Goal: Task Accomplishment & Management: Complete application form

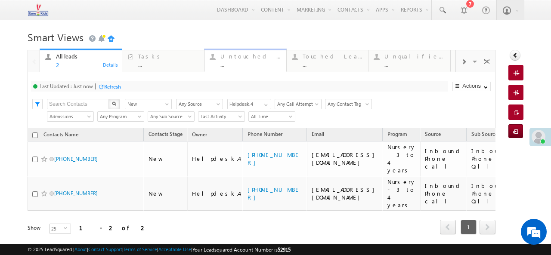
click at [232, 63] on div "..." at bounding box center [250, 65] width 61 height 6
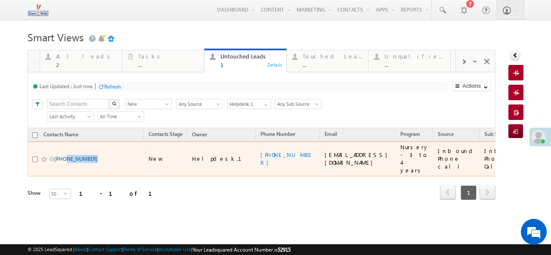
drag, startPoint x: 96, startPoint y: 156, endPoint x: 65, endPoint y: 158, distance: 31.5
click at [65, 158] on span "+91-6239883487" at bounding box center [83, 159] width 58 height 8
copy link "6239883487"
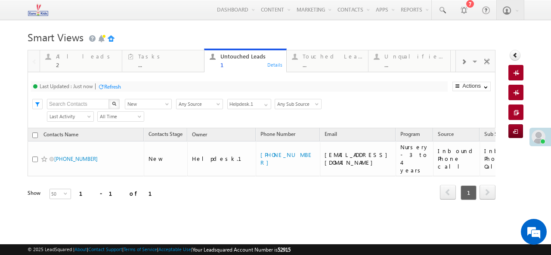
click at [108, 86] on div "Refresh" at bounding box center [112, 86] width 17 height 6
click at [332, 63] on div "..." at bounding box center [332, 65] width 61 height 6
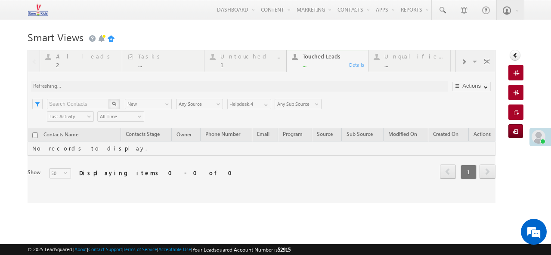
click at [253, 66] on div at bounding box center [262, 126] width 468 height 153
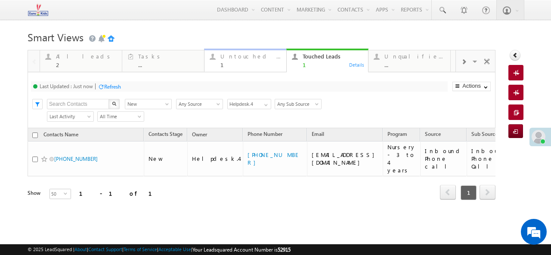
click at [246, 67] on div "1" at bounding box center [250, 65] width 61 height 6
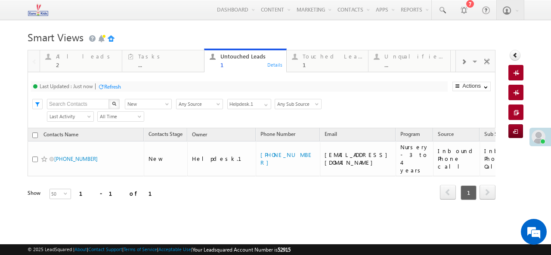
click at [113, 88] on div "Refresh" at bounding box center [112, 86] width 17 height 6
click at [314, 64] on div "1" at bounding box center [332, 65] width 61 height 6
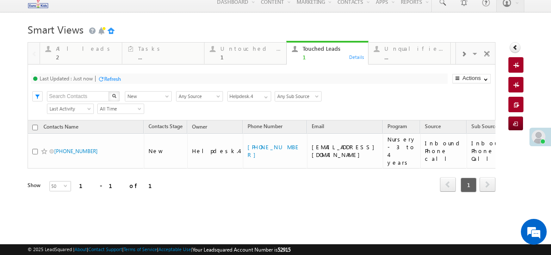
scroll to position [10, 0]
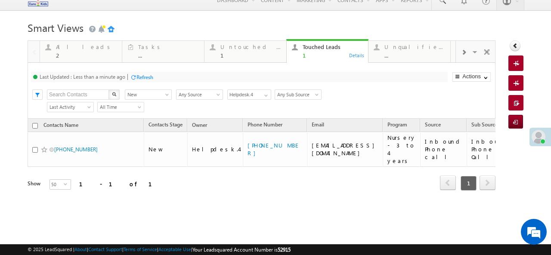
click at [139, 76] on div "Refresh" at bounding box center [144, 77] width 17 height 6
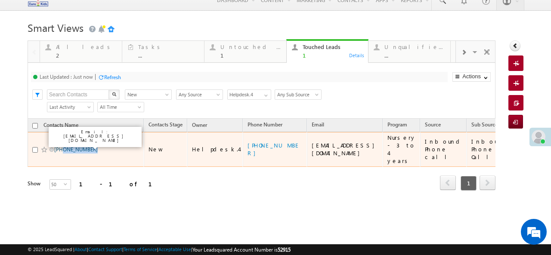
drag, startPoint x: 92, startPoint y: 145, endPoint x: 67, endPoint y: 145, distance: 25.4
click at [65, 145] on span "[PHONE_NUMBER]" at bounding box center [83, 149] width 58 height 8
copy link "7904181081"
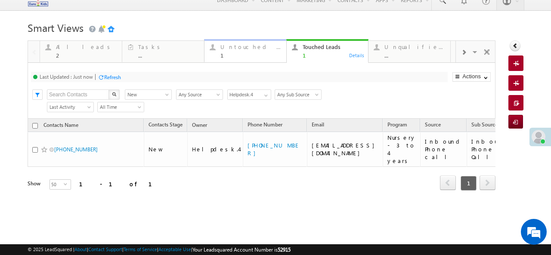
click at [243, 58] on div "1" at bounding box center [250, 55] width 61 height 6
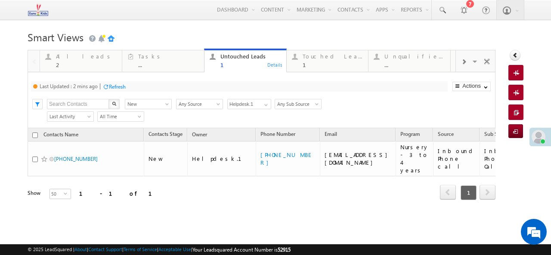
click at [117, 87] on div "Refresh" at bounding box center [117, 86] width 17 height 6
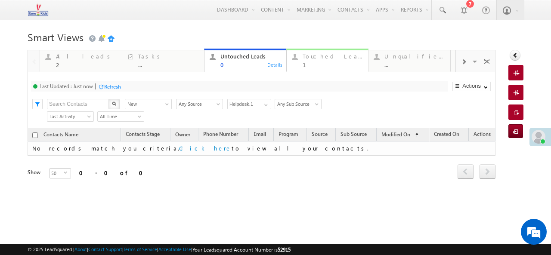
click at [313, 68] on div "1" at bounding box center [332, 65] width 61 height 6
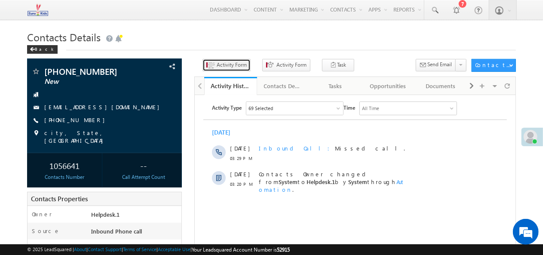
click at [219, 67] on span "Activity Form" at bounding box center [232, 65] width 30 height 8
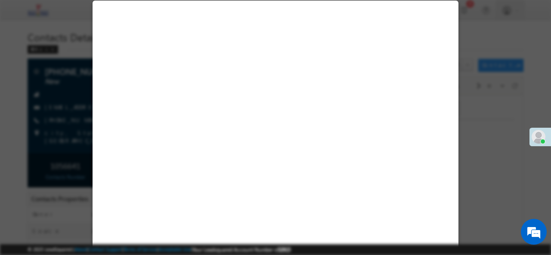
select select "Admissions"
select select "Inbound Phone call"
select select "Inbound Phone Call"
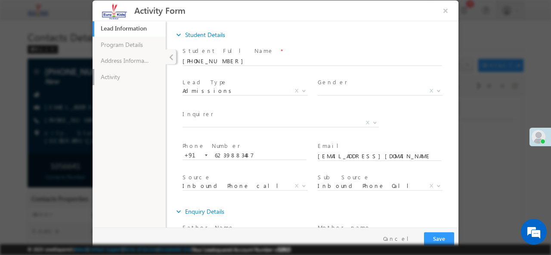
click at [117, 75] on link "Activity" at bounding box center [129, 76] width 73 height 16
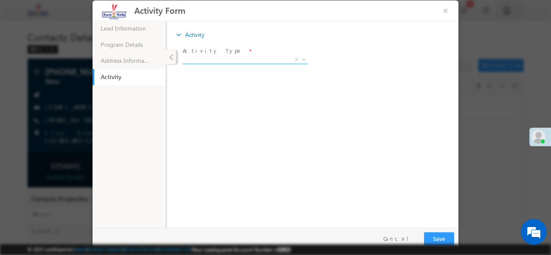
click at [284, 56] on span "X" at bounding box center [244, 59] width 125 height 9
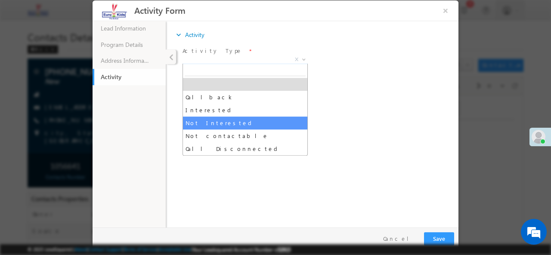
select select "Not Interested"
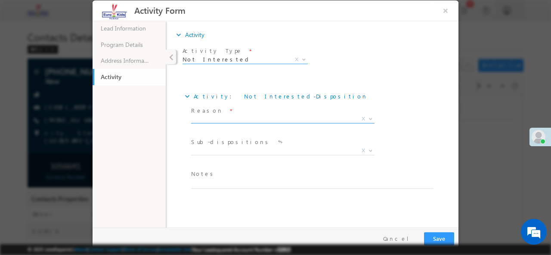
click at [342, 120] on span "X" at bounding box center [282, 118] width 183 height 9
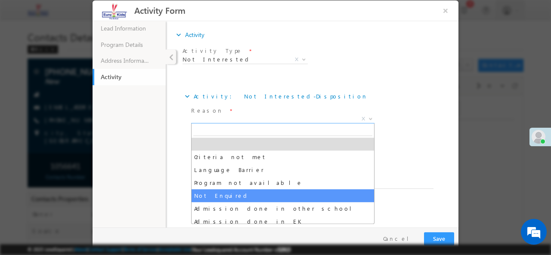
select select "Not Enquired"
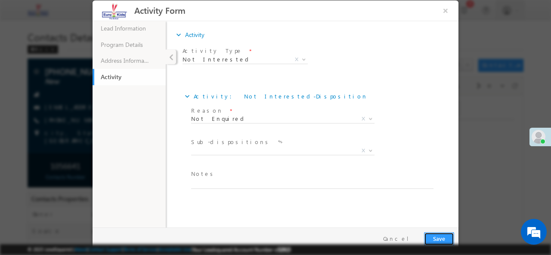
click at [437, 235] on button "Save" at bounding box center [439, 238] width 30 height 13
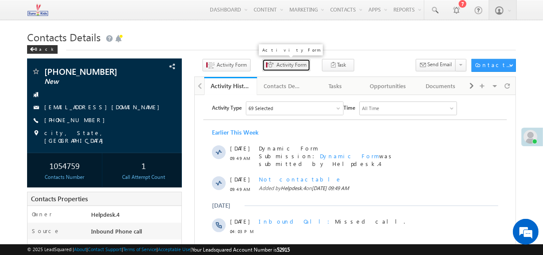
click at [273, 61] on button "Activity Form" at bounding box center [286, 65] width 48 height 12
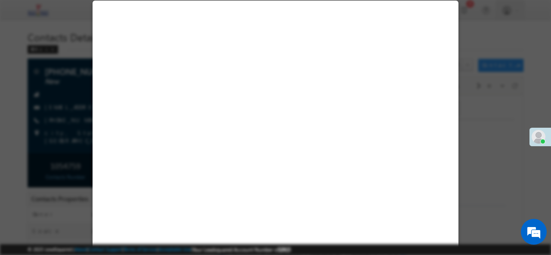
select select "Admissions"
select select "Inbound Phone call"
select select "Inbound Phone Call"
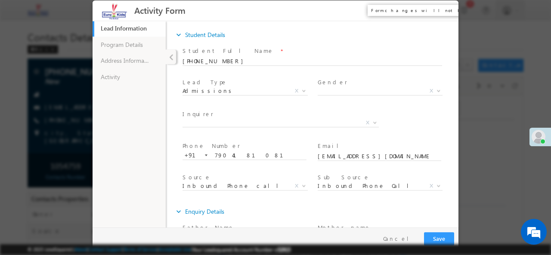
click at [446, 10] on button "×" at bounding box center [445, 10] width 15 height 16
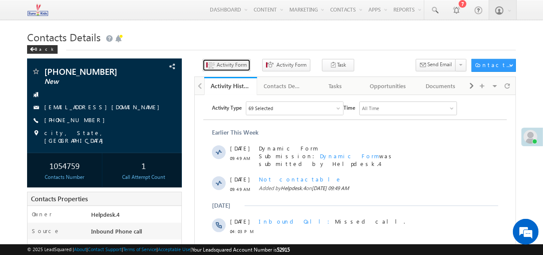
click at [237, 65] on span "Activity Form" at bounding box center [232, 65] width 30 height 8
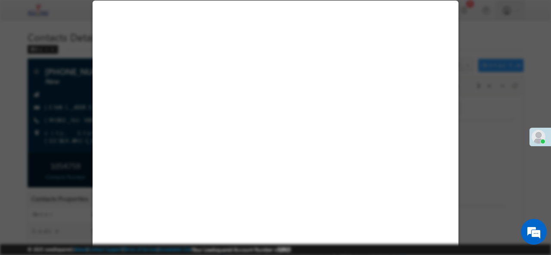
select select "Admissions"
select select "Inbound Phone call"
select select "Inbound Phone Call"
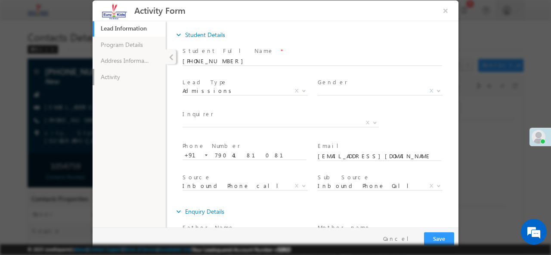
click at [117, 77] on link "Activity" at bounding box center [129, 76] width 73 height 16
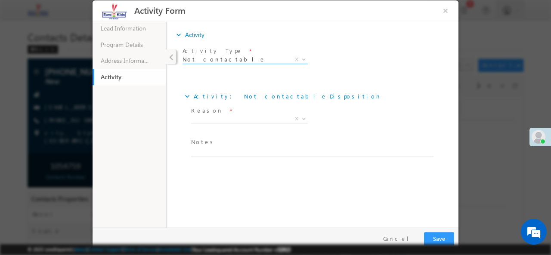
click at [223, 60] on span "Not contactable" at bounding box center [234, 59] width 105 height 8
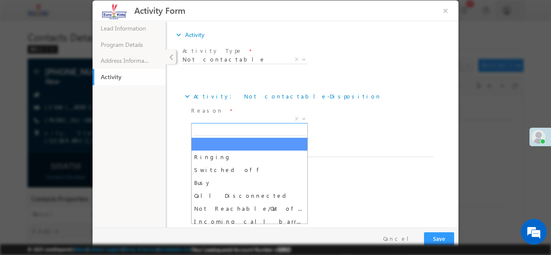
click at [239, 121] on span "X" at bounding box center [249, 118] width 117 height 9
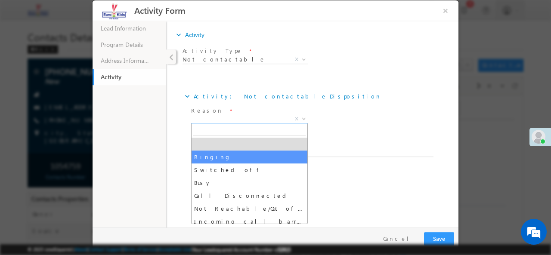
select select "Ringing"
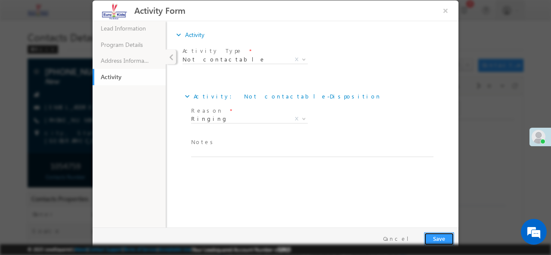
click at [441, 237] on button "Save" at bounding box center [439, 238] width 30 height 13
